Goal: Entertainment & Leisure: Consume media (video, audio)

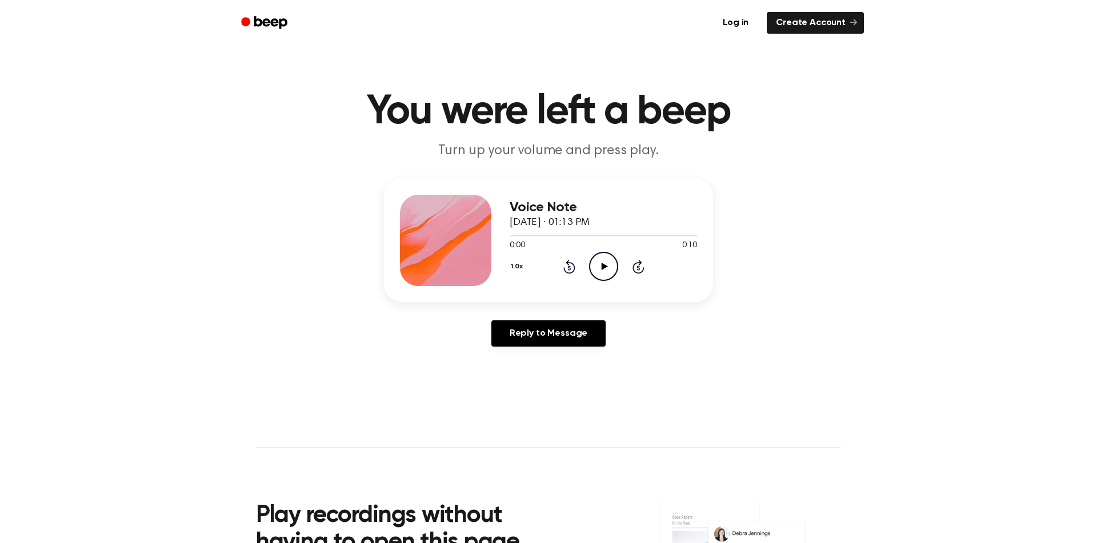
click at [610, 268] on icon "Play Audio" at bounding box center [603, 266] width 29 height 29
click at [866, 219] on div "Voice Note September 9, 2023 · 01:13 PM 0:10 0:10 Your browser does not support…" at bounding box center [548, 267] width 1069 height 177
click at [600, 263] on icon "Play Audio" at bounding box center [603, 266] width 29 height 29
click at [607, 267] on icon at bounding box center [604, 266] width 6 height 7
click at [606, 264] on icon "Play Audio" at bounding box center [603, 266] width 29 height 29
